Goal: Task Accomplishment & Management: Complete application form

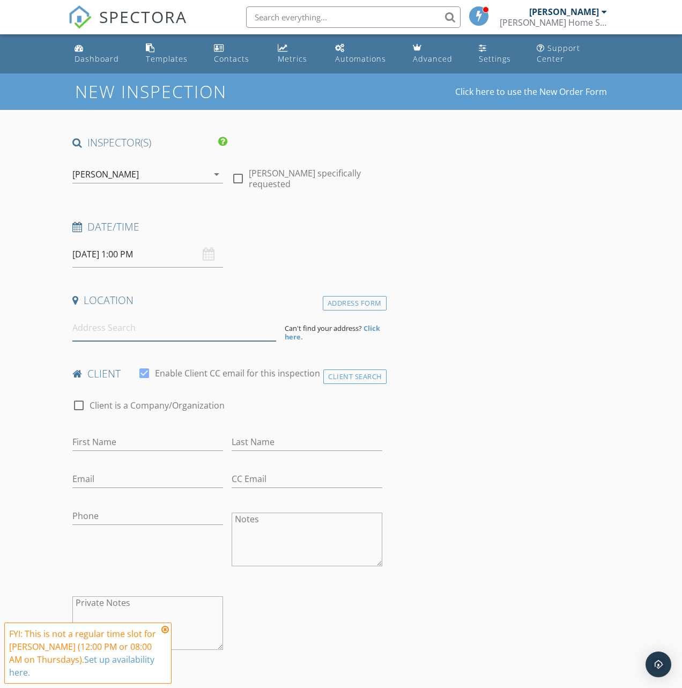
click at [181, 331] on input at bounding box center [174, 328] width 204 height 26
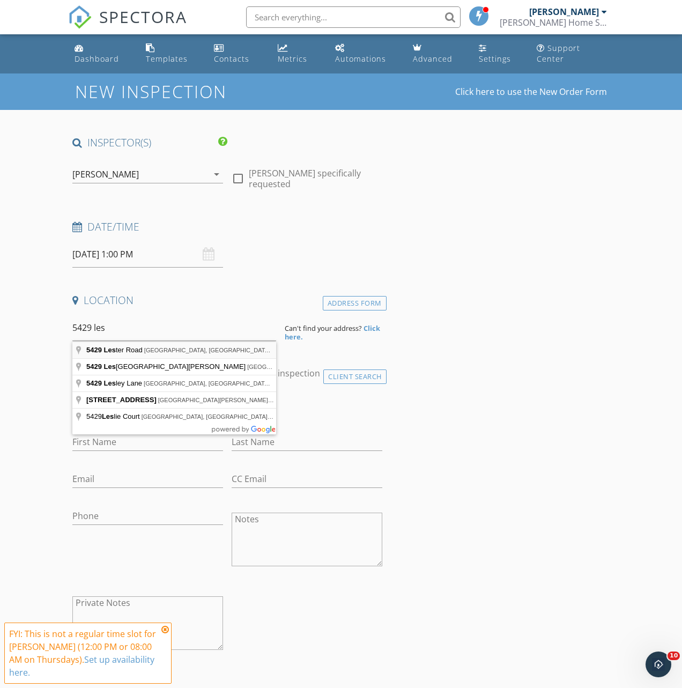
type input "5429 Lester Road, Cincinnati, OH, USA"
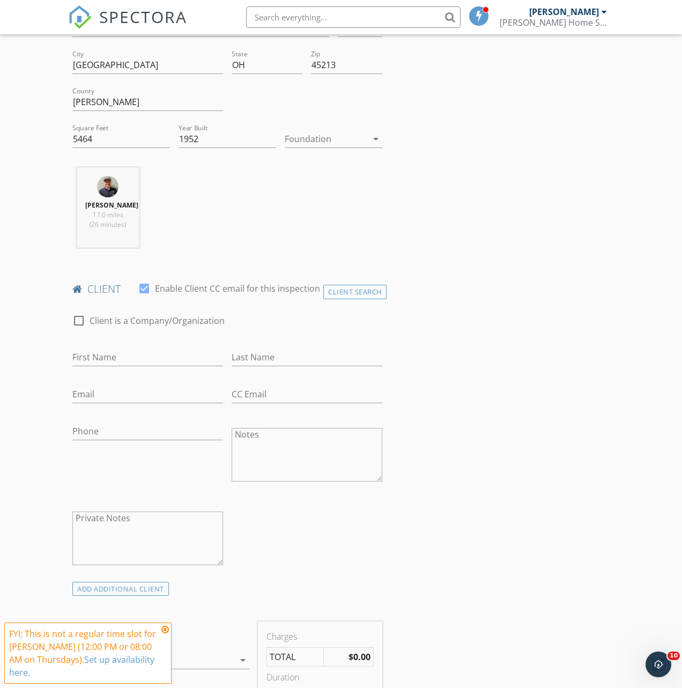
scroll to position [304, 0]
click at [183, 366] on input "First Name" at bounding box center [147, 357] width 151 height 18
type input "[PERSON_NAME]"
type input "Puthenpurackal"
type input "coolabi@hotmail.com"
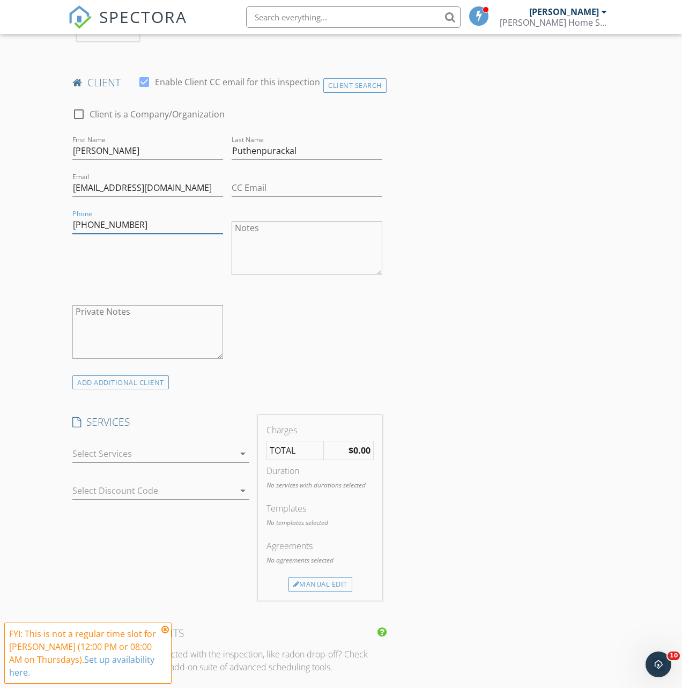
scroll to position [577, 0]
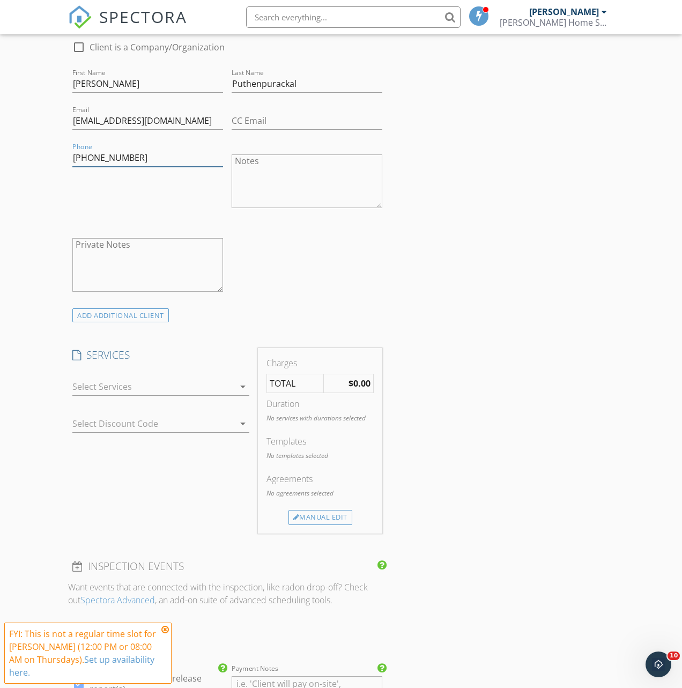
type input "513-237-4358"
click at [187, 395] on div at bounding box center [153, 386] width 162 height 17
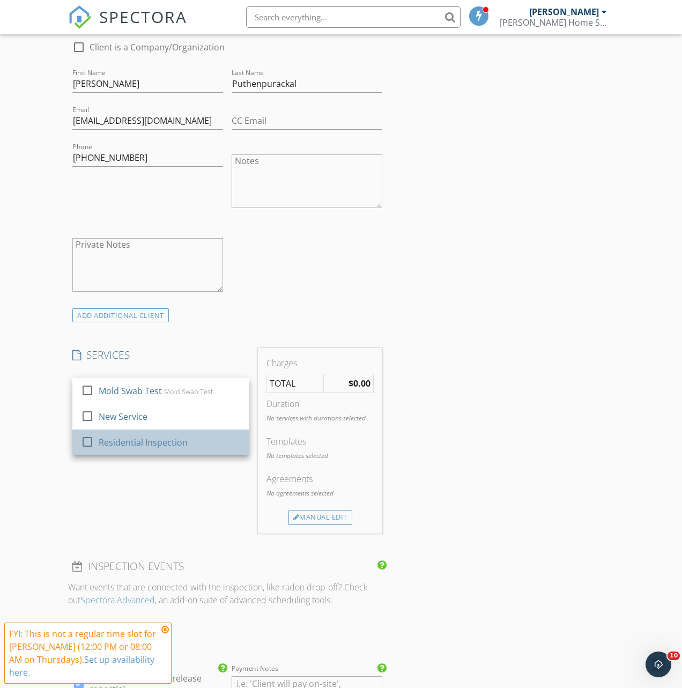
click at [170, 449] on div "Residential Inspection" at bounding box center [143, 442] width 89 height 13
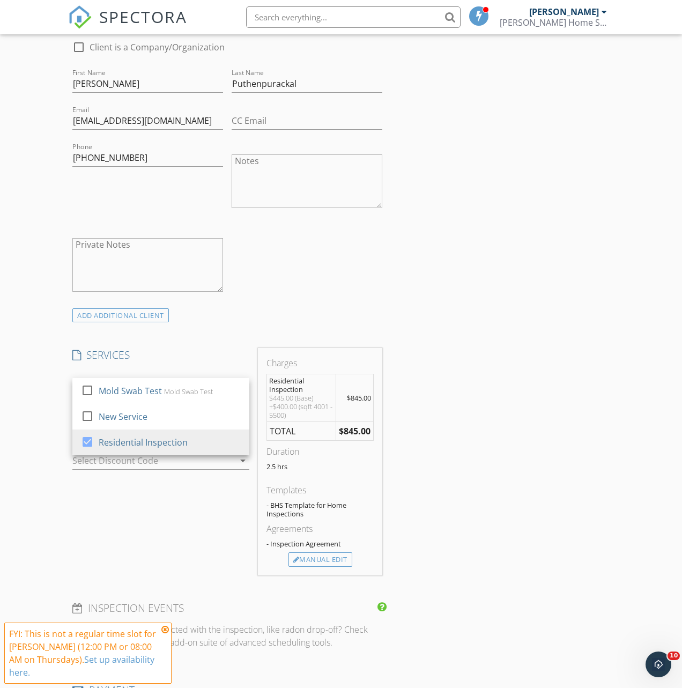
click at [196, 509] on div "SERVICES check_box_outline_blank Mold Swab Test Mold Swab Test check_box_outlin…" at bounding box center [160, 461] width 185 height 227
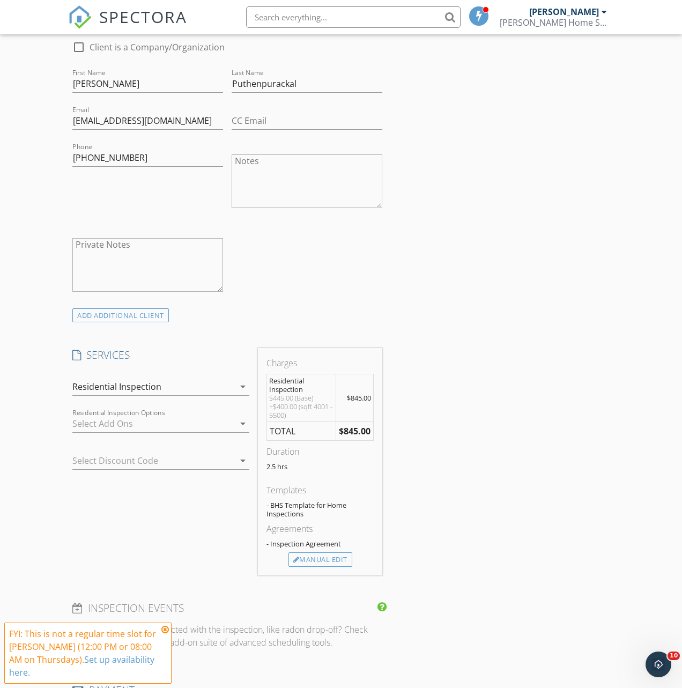
click at [173, 432] on div at bounding box center [153, 423] width 162 height 17
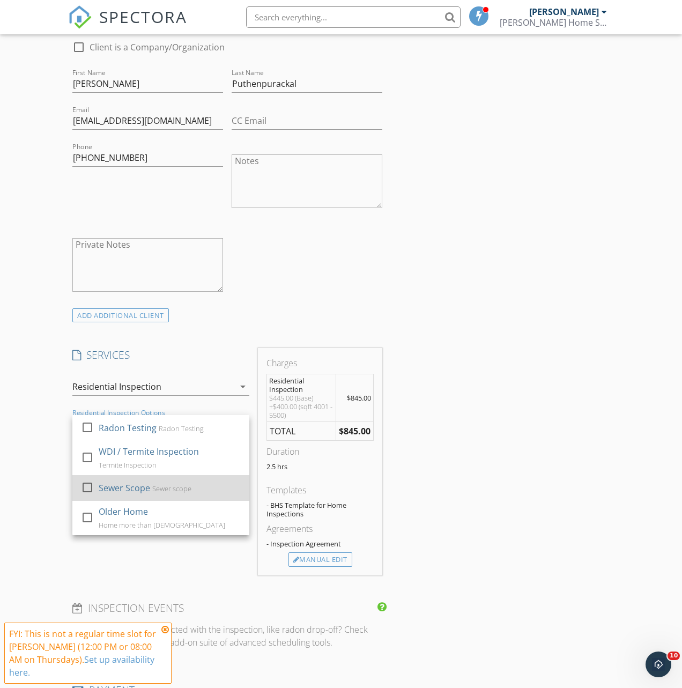
drag, startPoint x: 91, startPoint y: 467, endPoint x: 94, endPoint y: 497, distance: 30.8
click at [90, 466] on div at bounding box center [87, 457] width 18 height 18
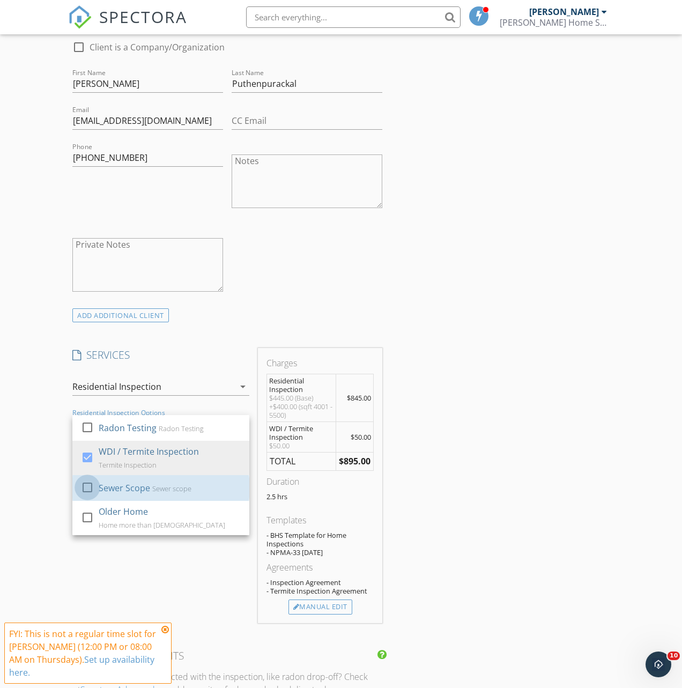
drag, startPoint x: 89, startPoint y: 499, endPoint x: 179, endPoint y: 568, distance: 113.5
click at [89, 496] on div at bounding box center [87, 487] width 18 height 18
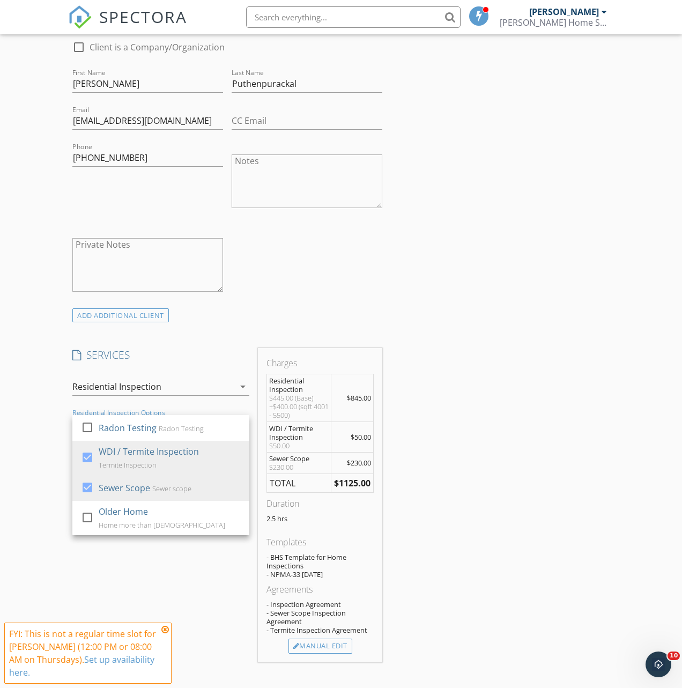
drag, startPoint x: 200, startPoint y: 582, endPoint x: 277, endPoint y: 619, distance: 84.6
click at [206, 584] on div "SERVICES check_box_outline_blank Mold Swab Test Mold Swab Test check_box_outlin…" at bounding box center [160, 505] width 185 height 314
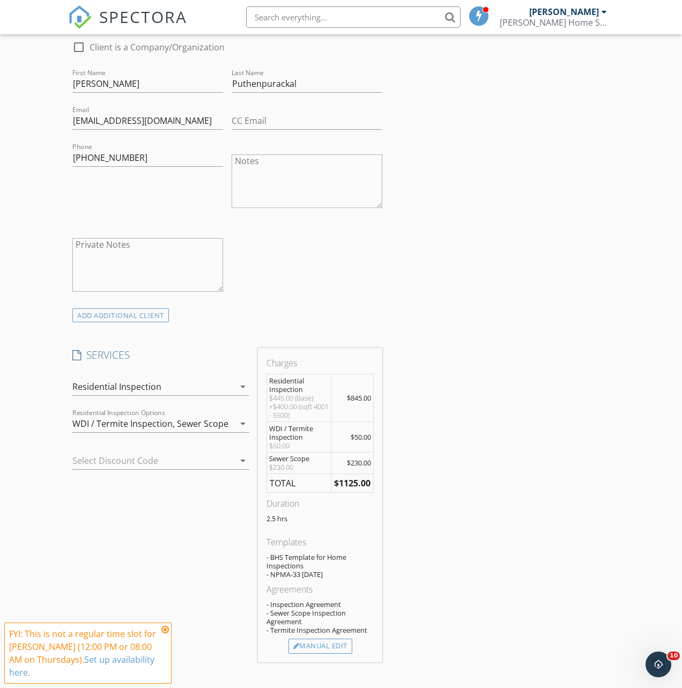
drag, startPoint x: 322, startPoint y: 656, endPoint x: 315, endPoint y: 644, distance: 14.2
click at [322, 653] on div "Manual Edit" at bounding box center [320, 645] width 64 height 15
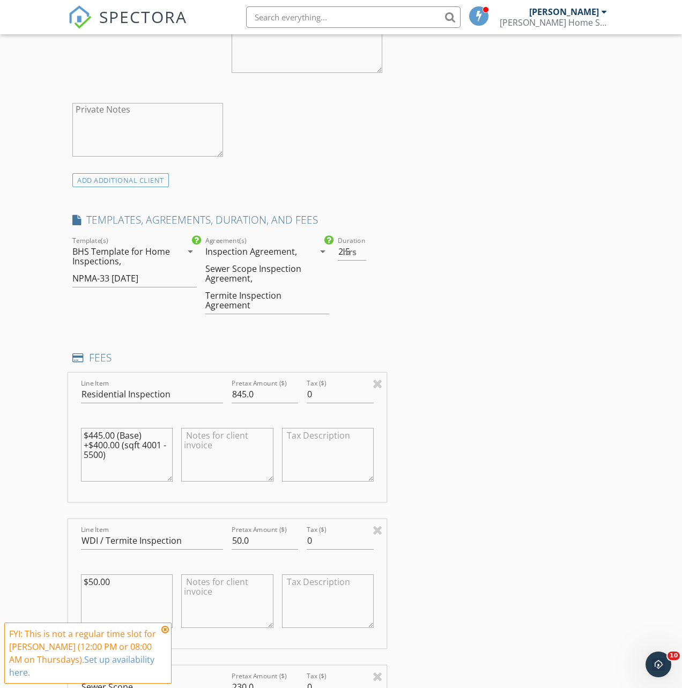
scroll to position [769, 0]
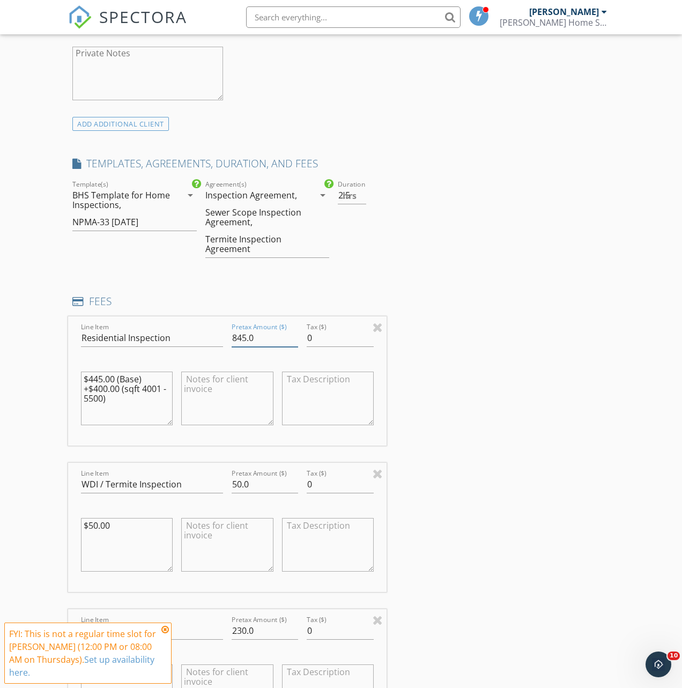
drag, startPoint x: 268, startPoint y: 349, endPoint x: 229, endPoint y: 348, distance: 39.1
click at [229, 348] on div "Pretax Amount ($) 845.0" at bounding box center [264, 339] width 75 height 37
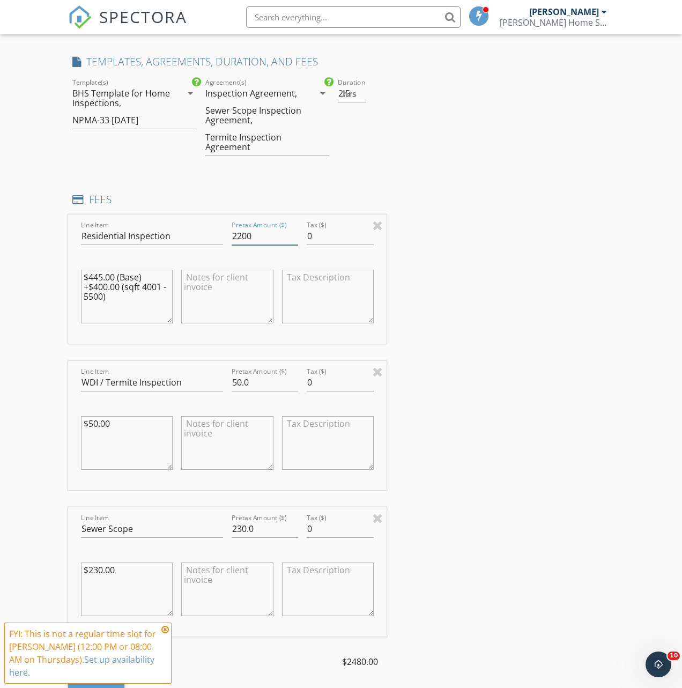
scroll to position [881, 0]
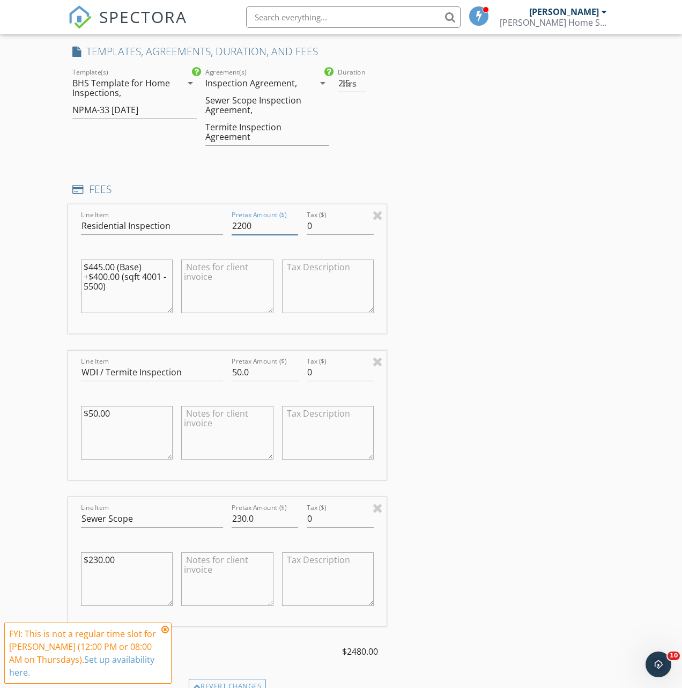
type input "2200"
click at [187, 233] on input "Residential Inspection" at bounding box center [152, 226] width 142 height 18
drag, startPoint x: 119, startPoint y: 235, endPoint x: 204, endPoint y: 235, distance: 84.7
click at [223, 236] on div "Line Item Residential Inspection (10 Unit Building Package)" at bounding box center [152, 226] width 151 height 37
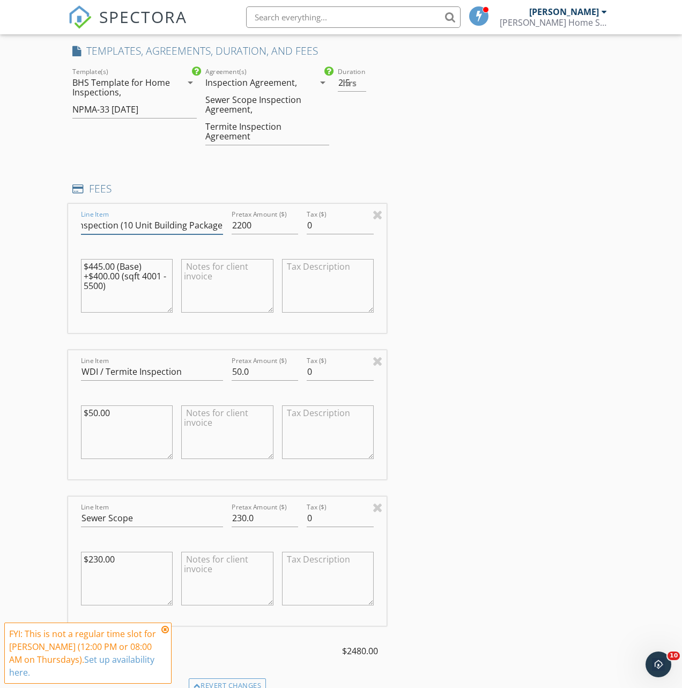
type input "Residential Inspection (10 Unit Building Package)"
click at [190, 276] on textarea at bounding box center [227, 286] width 92 height 54
paste textarea "(10 Unit Building Package)"
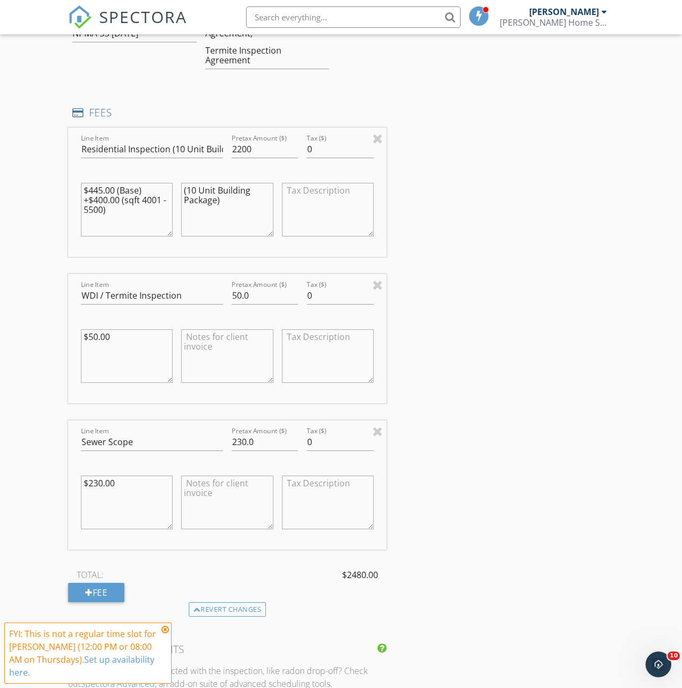
scroll to position [962, 0]
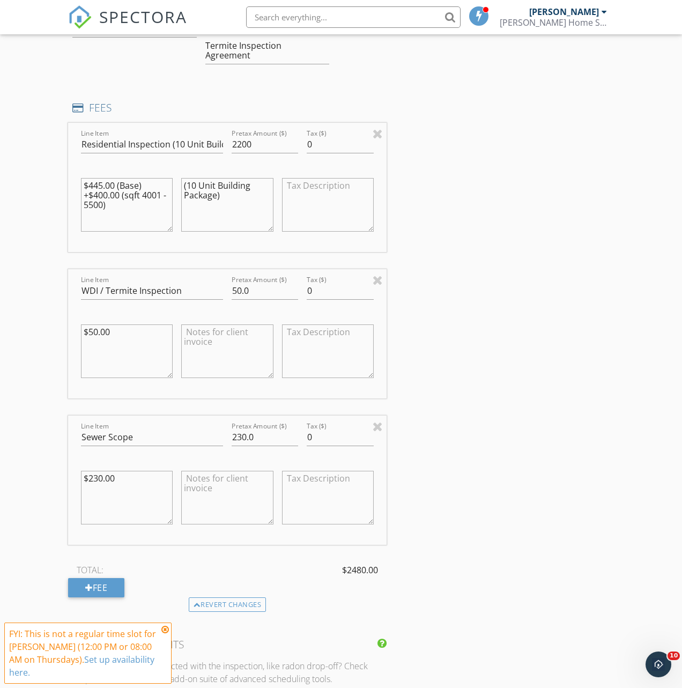
type textarea "(10 Unit Building Package)"
drag, startPoint x: 255, startPoint y: 300, endPoint x: 219, endPoint y: 300, distance: 35.4
click at [219, 300] on div "Line Item WDI / Termite Inspection Pretax Amount ($) 50.0 Tax ($) 0 $50.00" at bounding box center [227, 333] width 318 height 129
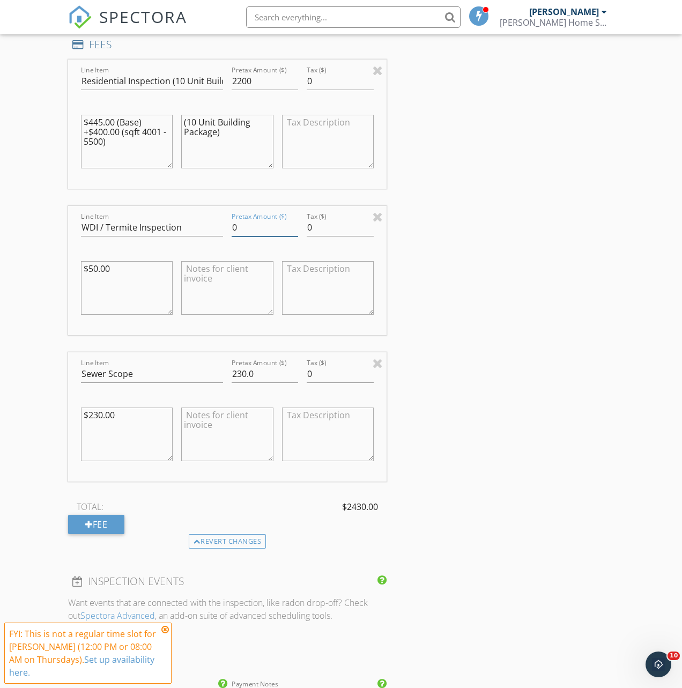
scroll to position [1031, 0]
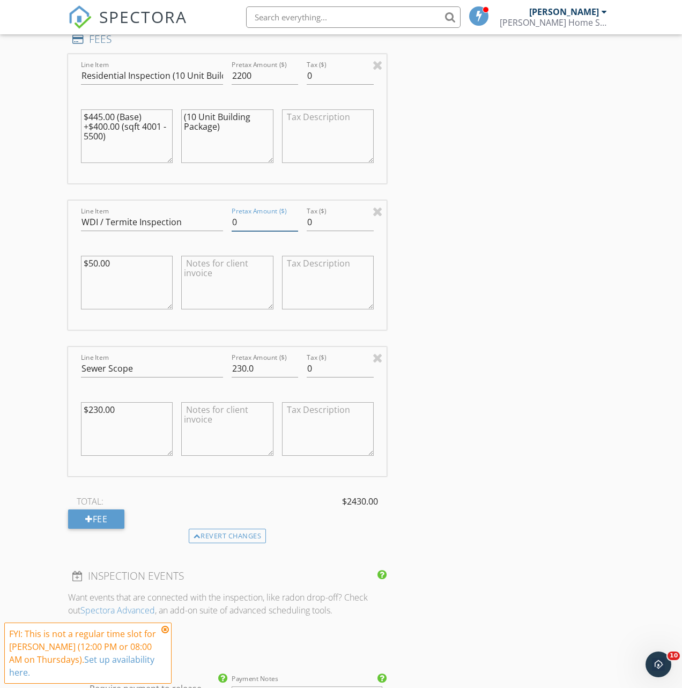
type input "0"
drag, startPoint x: 264, startPoint y: 377, endPoint x: 214, endPoint y: 376, distance: 49.9
click at [213, 376] on div "Line Item Sewer Scope Pretax Amount ($) 230.0 Tax ($) 0 $230.00" at bounding box center [227, 411] width 318 height 129
type input "0"
drag, startPoint x: 471, startPoint y: 354, endPoint x: 461, endPoint y: 353, distance: 9.8
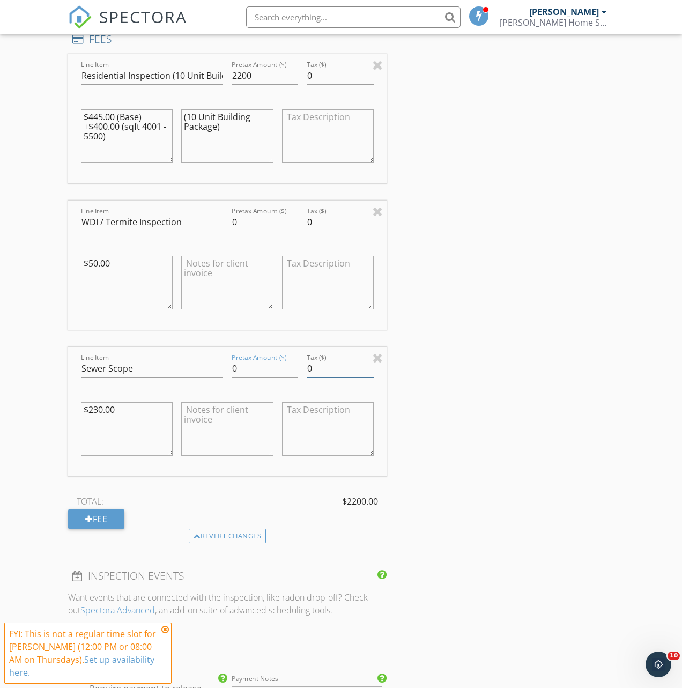
click at [471, 354] on div "INSPECTOR(S) check_box Zach Ballinger PRIMARY Zach Ballinger arrow_drop_down ch…" at bounding box center [341, 215] width 546 height 2221
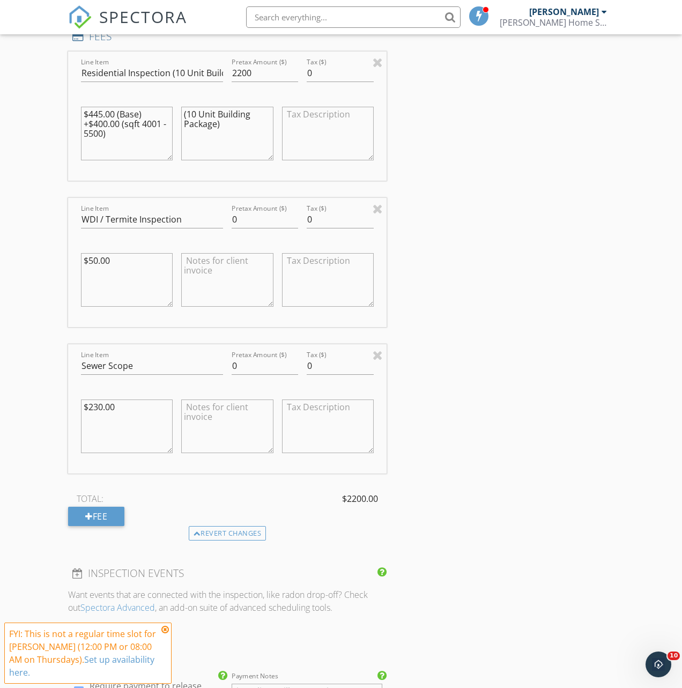
click at [457, 352] on div "INSPECTOR(S) check_box Zach Ballinger PRIMARY Zach Ballinger arrow_drop_down ch…" at bounding box center [341, 212] width 546 height 2221
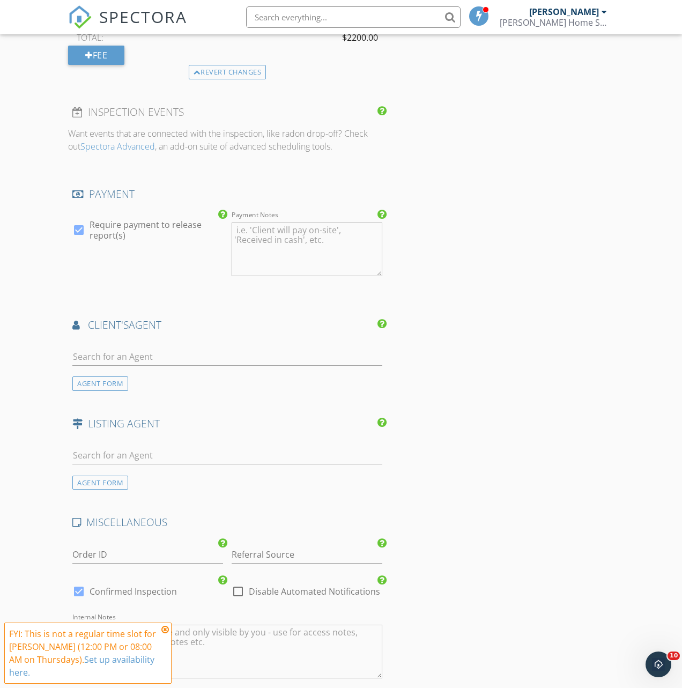
scroll to position [1500, 0]
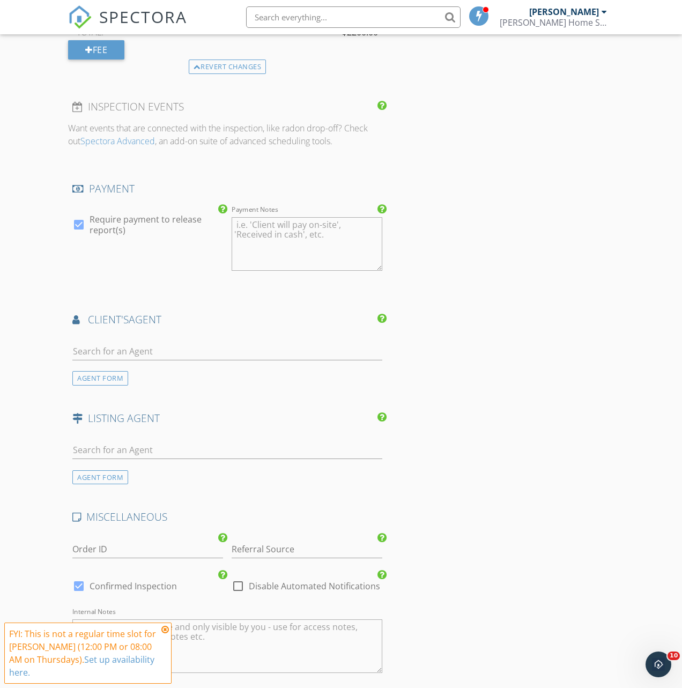
click at [118, 385] on div "AGENT FORM" at bounding box center [100, 378] width 56 height 14
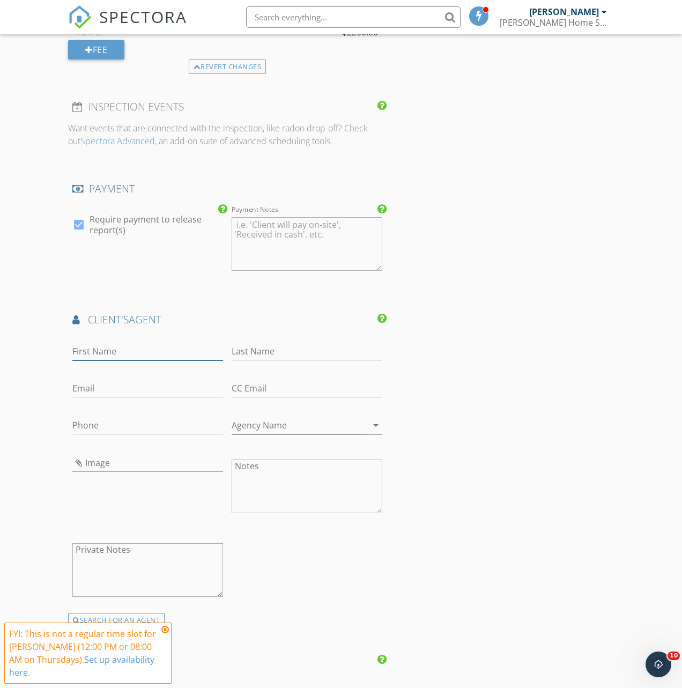
click at [133, 360] on input "First Name" at bounding box center [147, 352] width 151 height 18
type input "[PERSON_NAME]"
type input "o"
type input "[PERSON_NAME]"
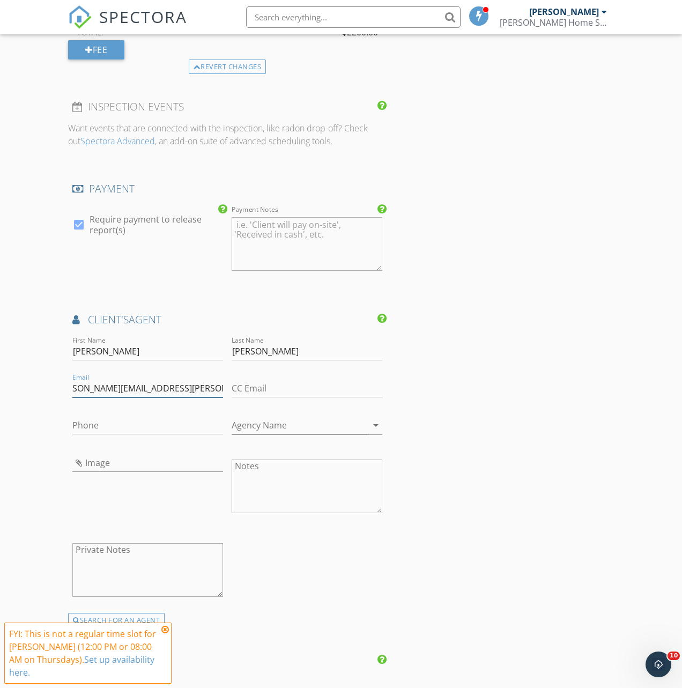
type input "[PERSON_NAME][EMAIL_ADDRESS][PERSON_NAME][DOMAIN_NAME]"
click at [124, 434] on input "Phone" at bounding box center [147, 425] width 151 height 18
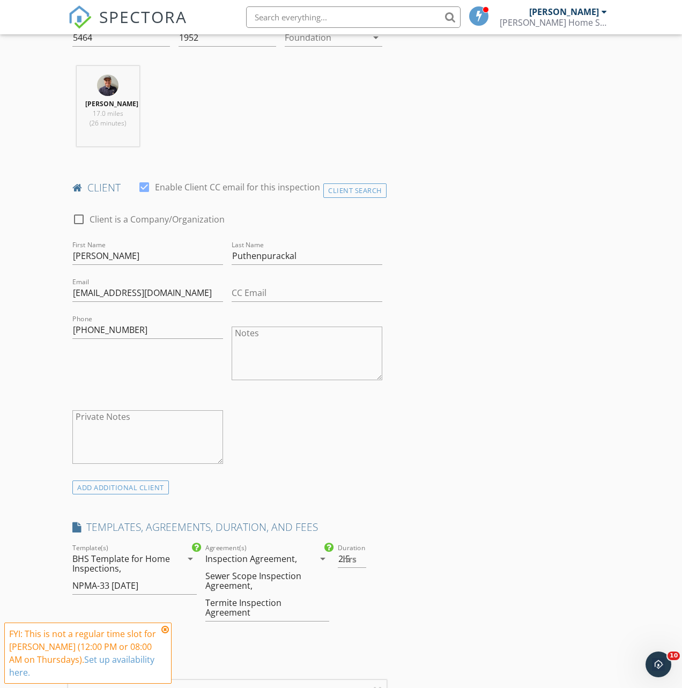
scroll to position [404, 0]
type input "[PHONE_NUMBER]"
click at [260, 301] on input "CC Email" at bounding box center [307, 295] width 151 height 18
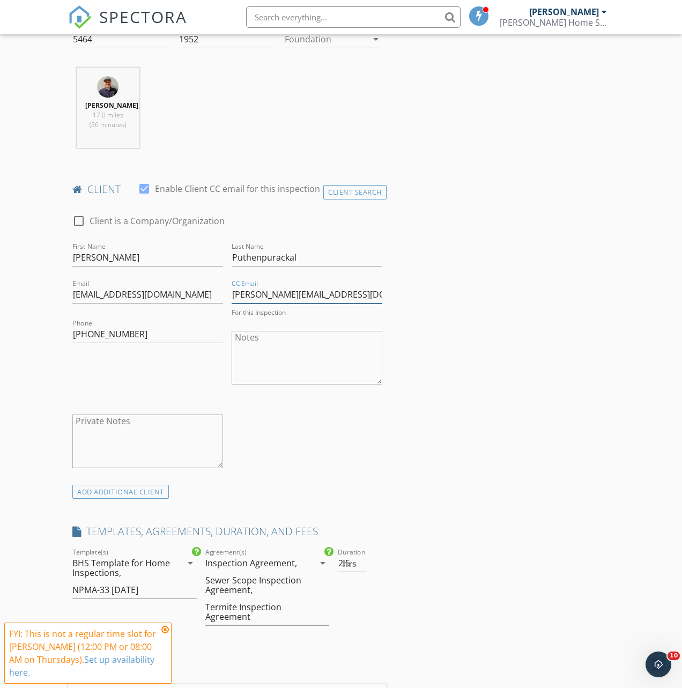
type input "[PERSON_NAME][EMAIL_ADDRESS][DOMAIN_NAME]"
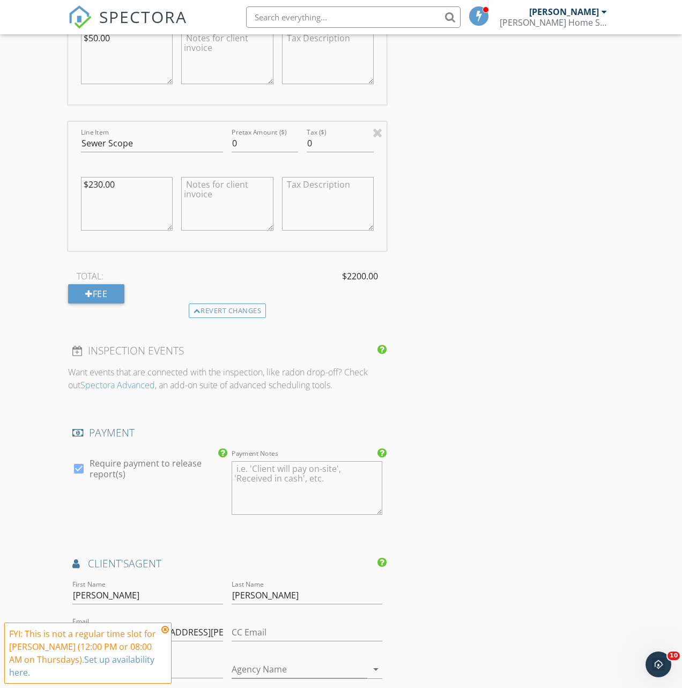
scroll to position [1946, 0]
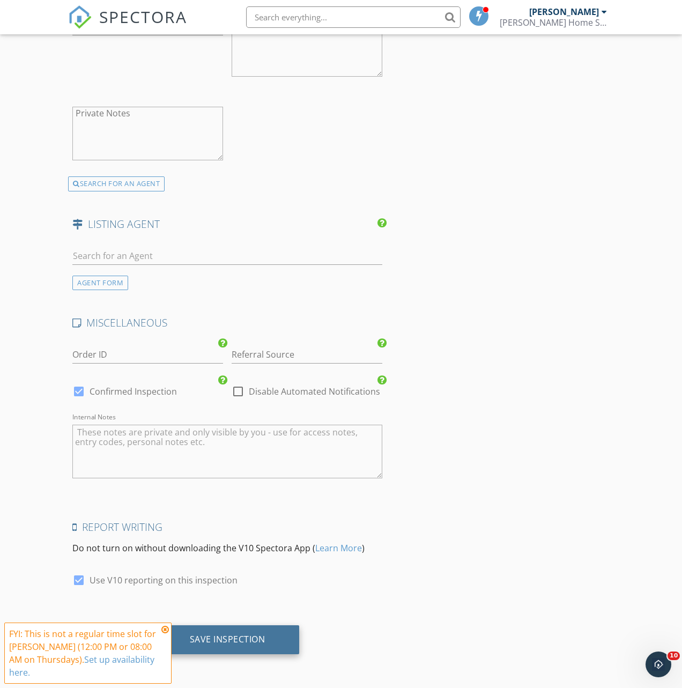
click at [266, 633] on div "Save Inspection" at bounding box center [227, 639] width 144 height 29
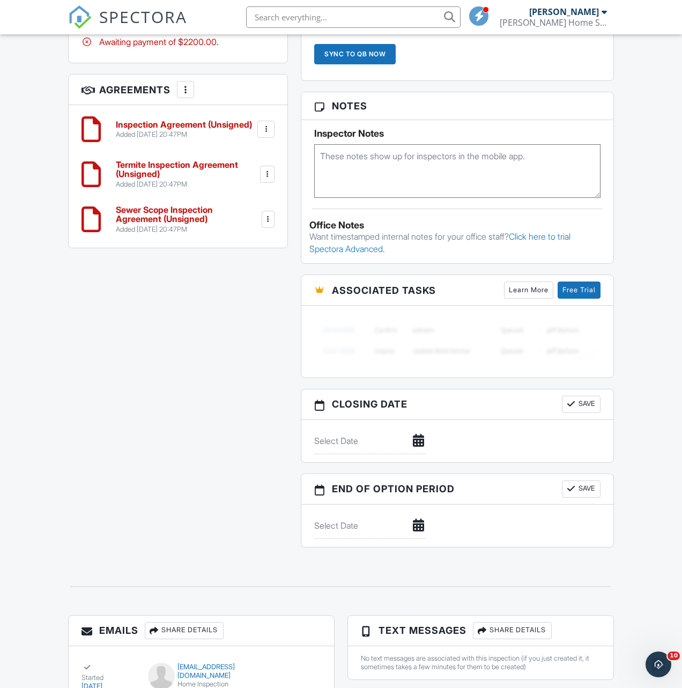
scroll to position [970, 0]
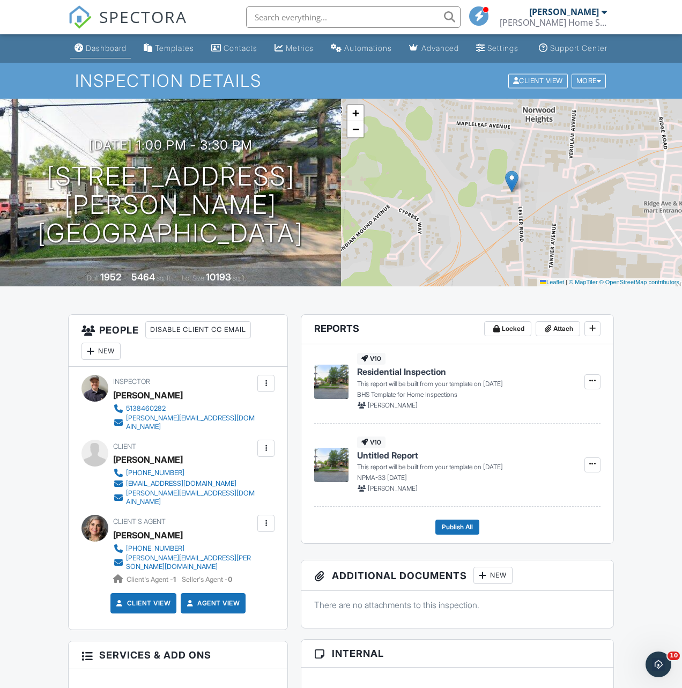
click at [95, 58] on link "Dashboard" at bounding box center [100, 49] width 61 height 20
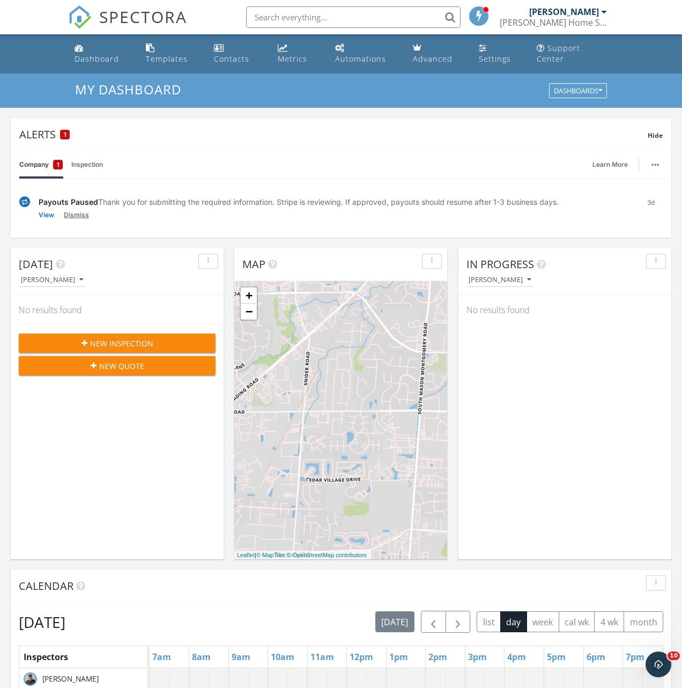
click at [83, 215] on link "Dismiss" at bounding box center [76, 215] width 25 height 11
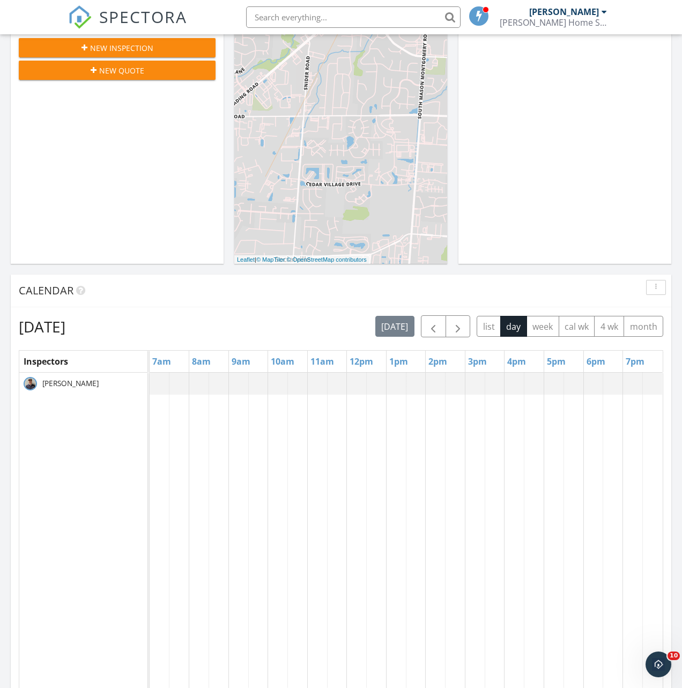
scroll to position [385, 0]
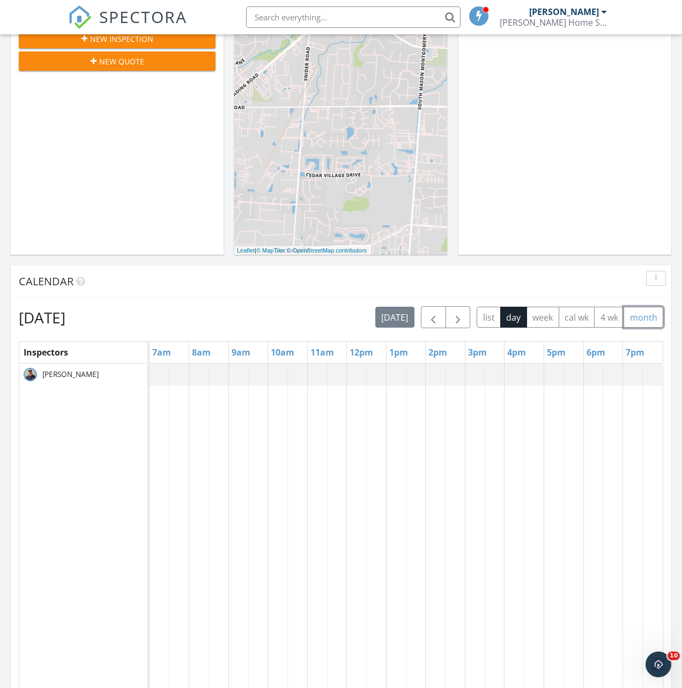
click at [639, 318] on button "month" at bounding box center [643, 317] width 40 height 21
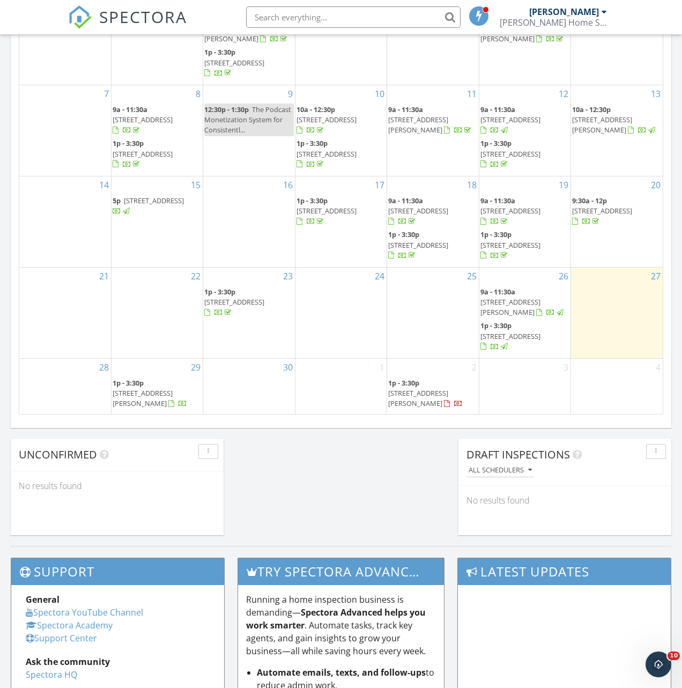
scroll to position [755, 0]
